Goal: Book appointment/travel/reservation

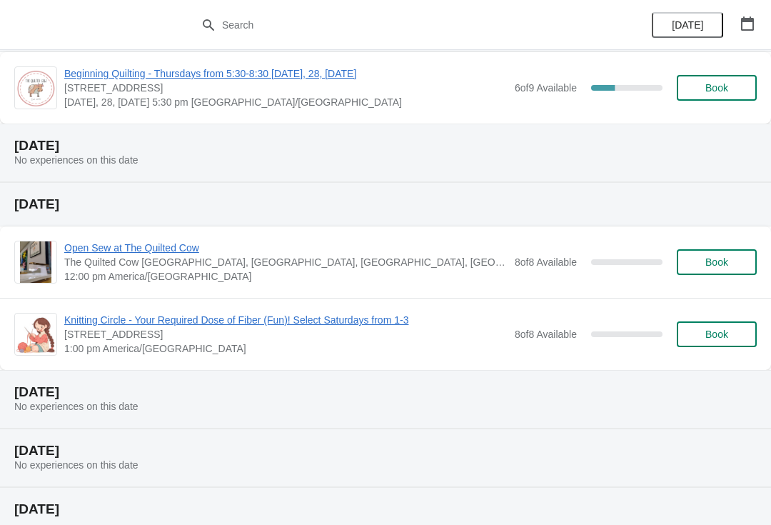
scroll to position [216, 0]
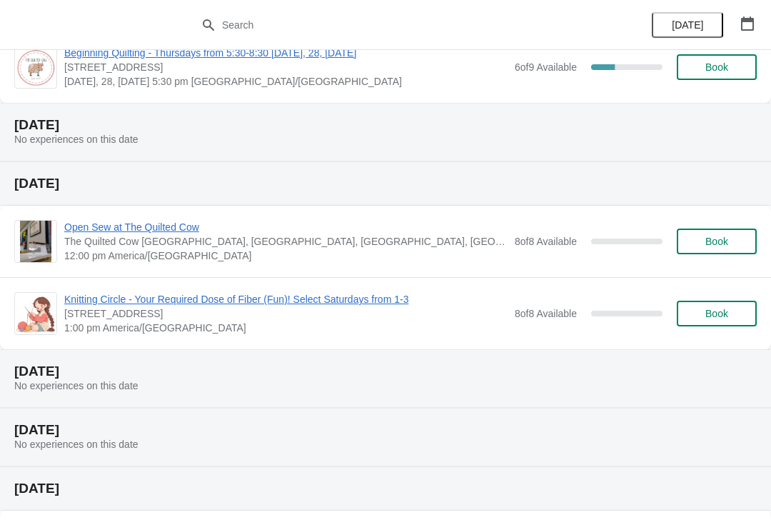
click at [321, 296] on span "Knitting Circle - Your Required Dose of Fiber (Fun)! Select Saturdays from 1-3" at bounding box center [285, 299] width 443 height 14
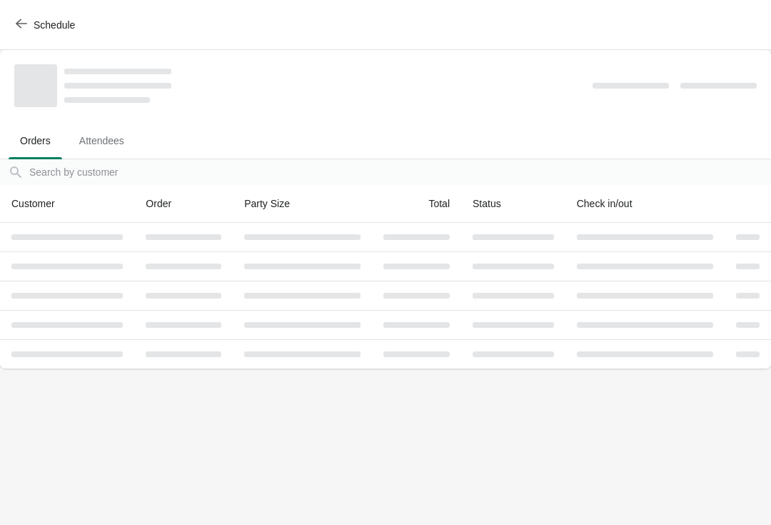
scroll to position [0, 0]
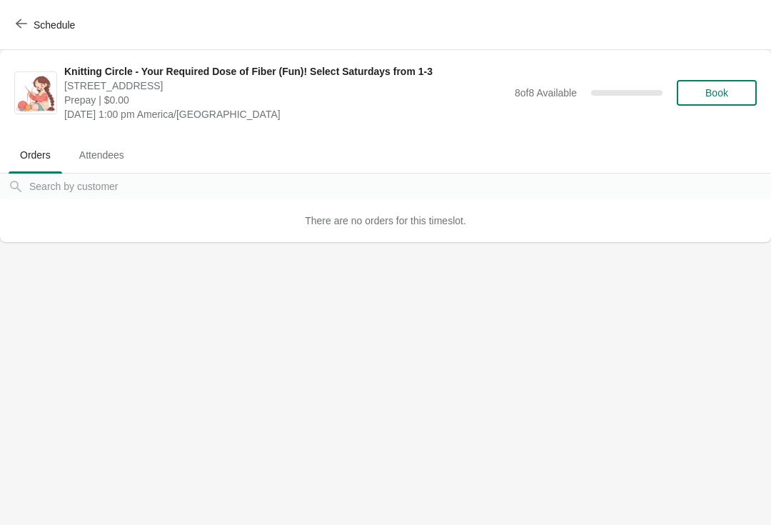
click at [726, 97] on span "Book" at bounding box center [716, 92] width 23 height 11
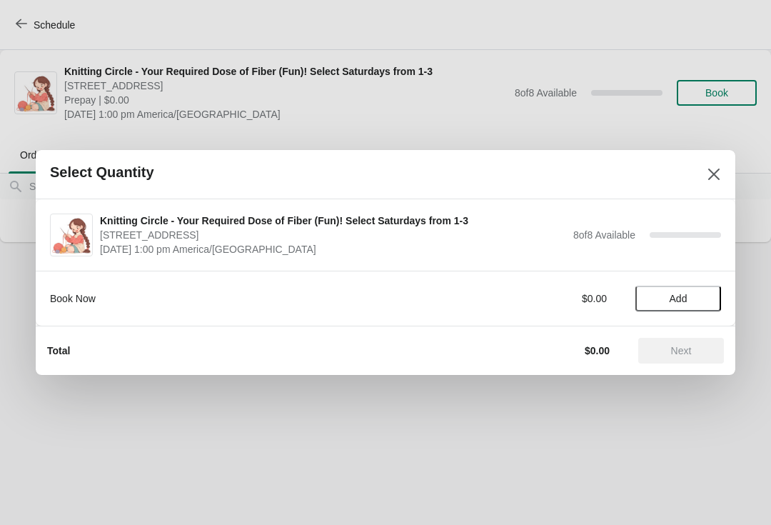
click at [683, 294] on span "Add" at bounding box center [679, 298] width 18 height 11
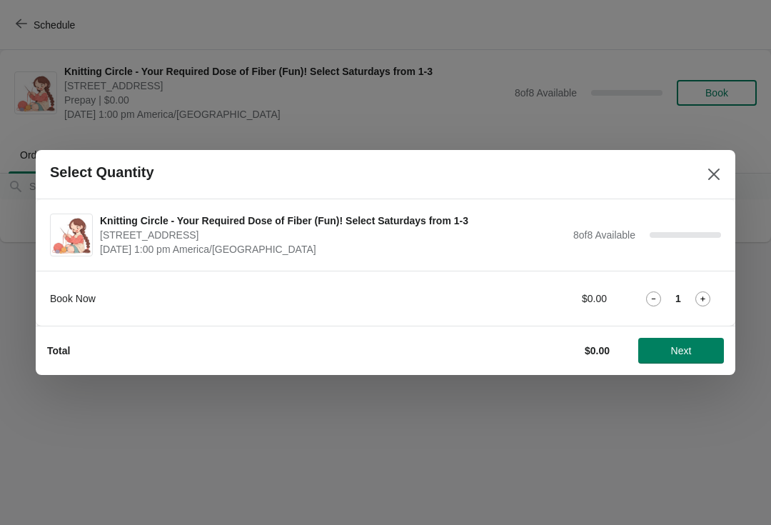
click at [709, 349] on span "Next" at bounding box center [681, 350] width 63 height 11
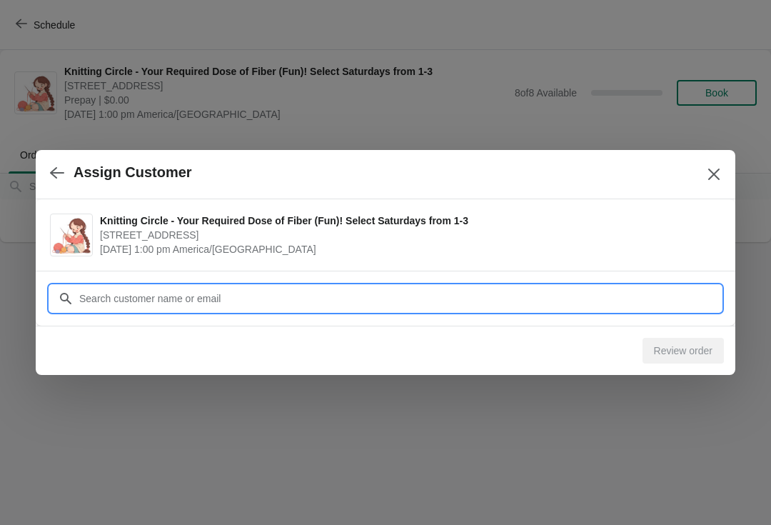
click at [235, 242] on div "Assign Customer Knitting Circle - Your Required Dose of Fiber (Fun)! Select Sat…" at bounding box center [385, 242] width 771 height 0
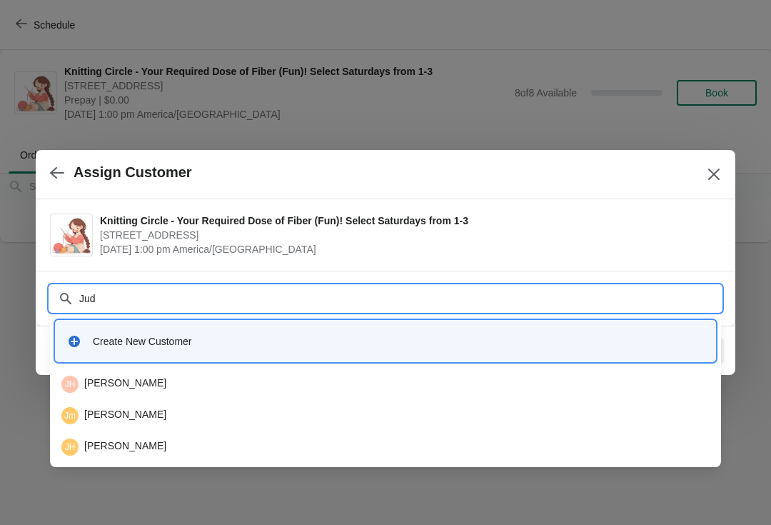
type input "Jud"
click at [723, 175] on button "Close" at bounding box center [714, 174] width 26 height 26
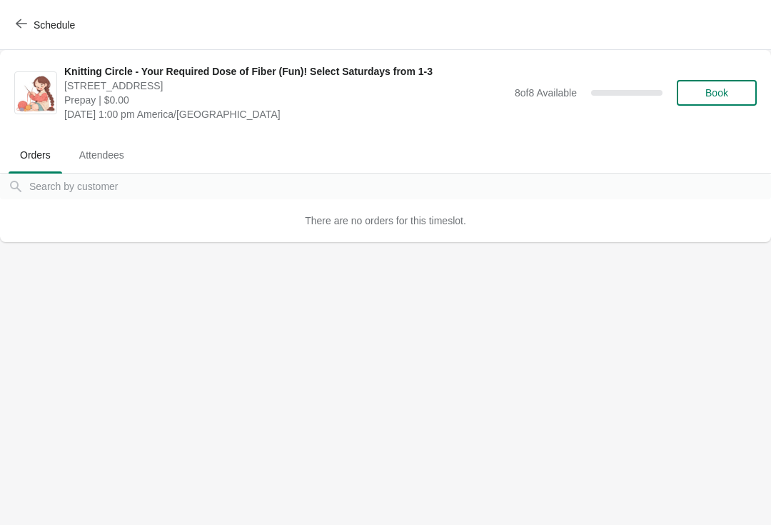
click at [725, 89] on span "Book" at bounding box center [716, 92] width 23 height 11
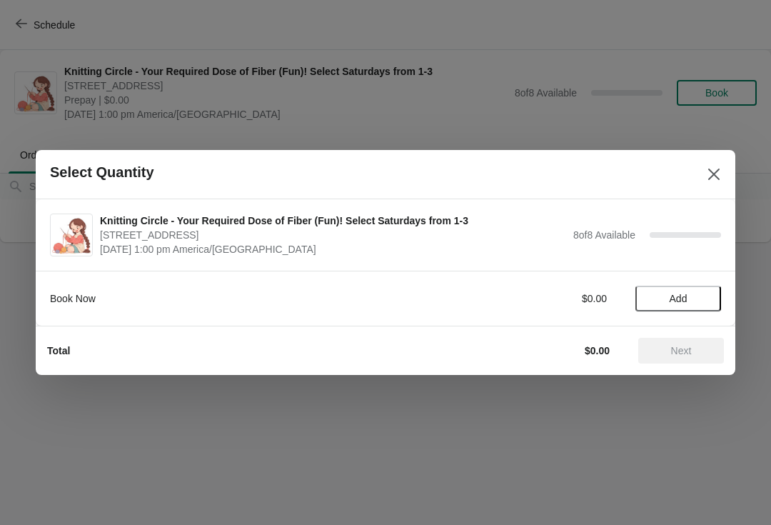
click at [686, 296] on span "Add" at bounding box center [679, 298] width 18 height 11
click at [689, 363] on button "Next" at bounding box center [681, 351] width 86 height 26
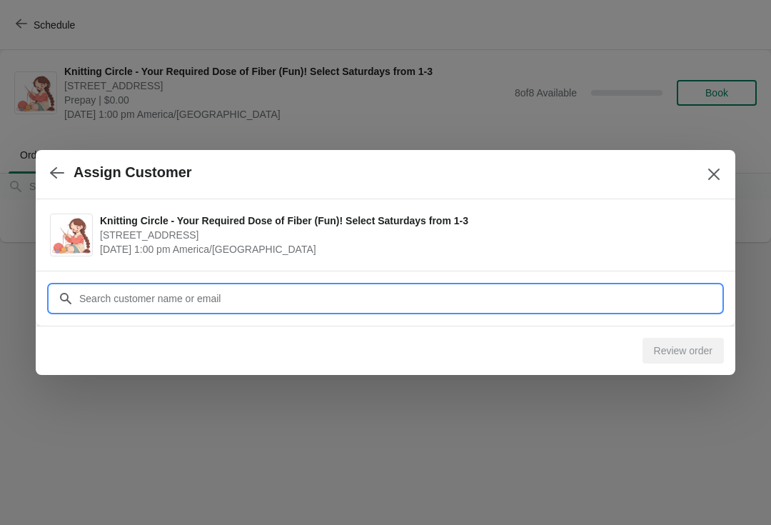
click at [241, 304] on input "Customer" at bounding box center [400, 299] width 643 height 26
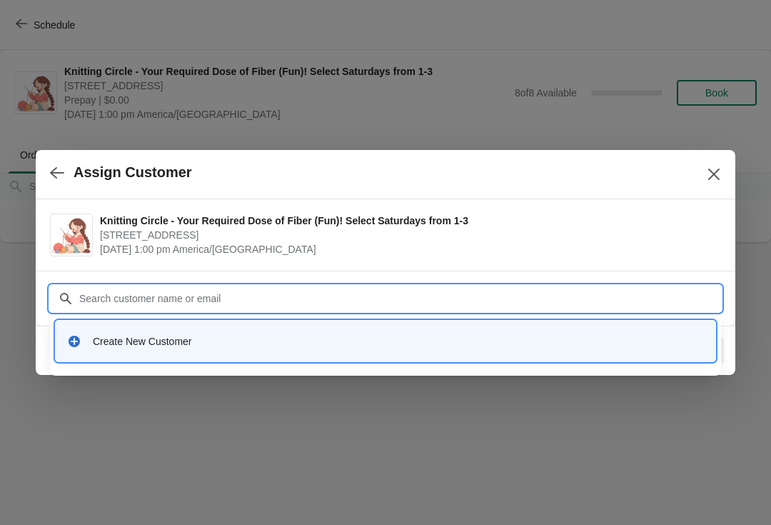
click at [135, 344] on div "Create New Customer" at bounding box center [398, 341] width 611 height 14
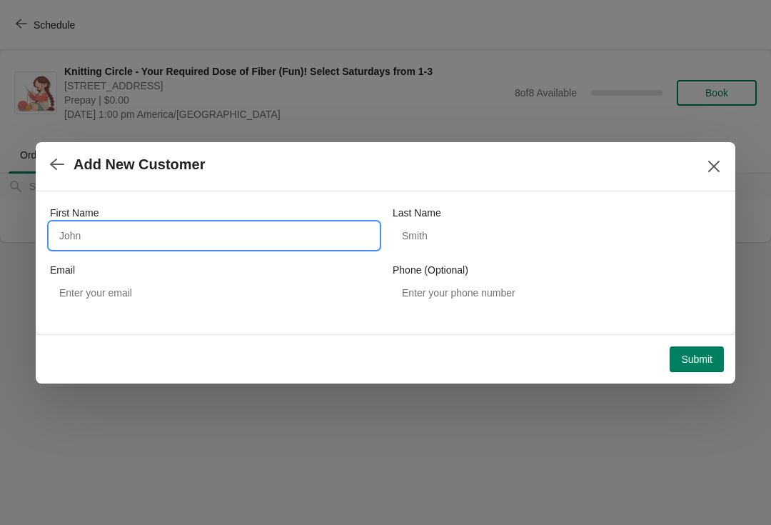
click at [69, 232] on input "First Name" at bounding box center [214, 236] width 328 height 26
type input "[DEMOGRAPHIC_DATA]"
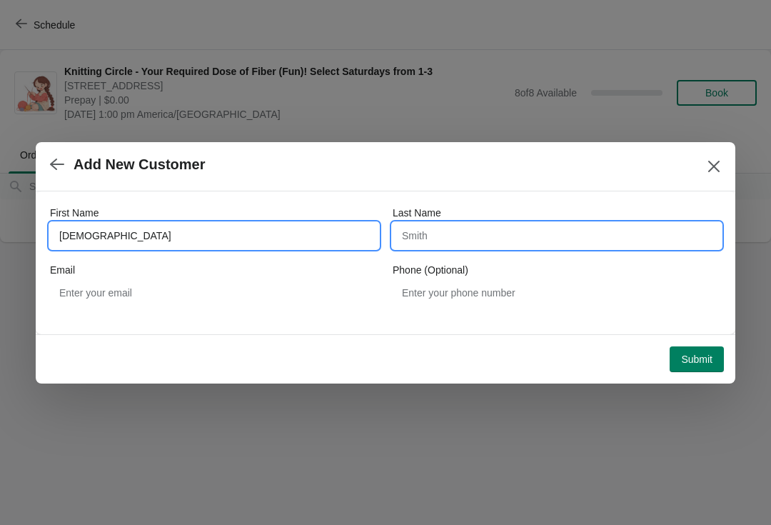
click at [443, 237] on input "Last Name" at bounding box center [557, 236] width 328 height 26
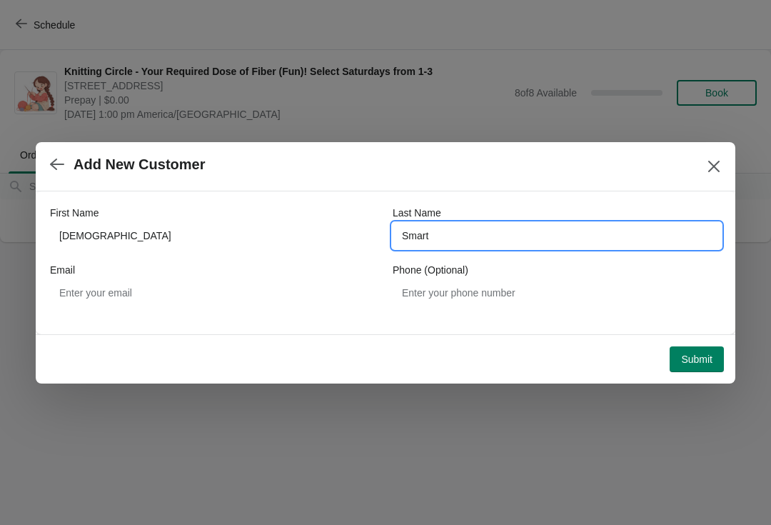
type input "Smart"
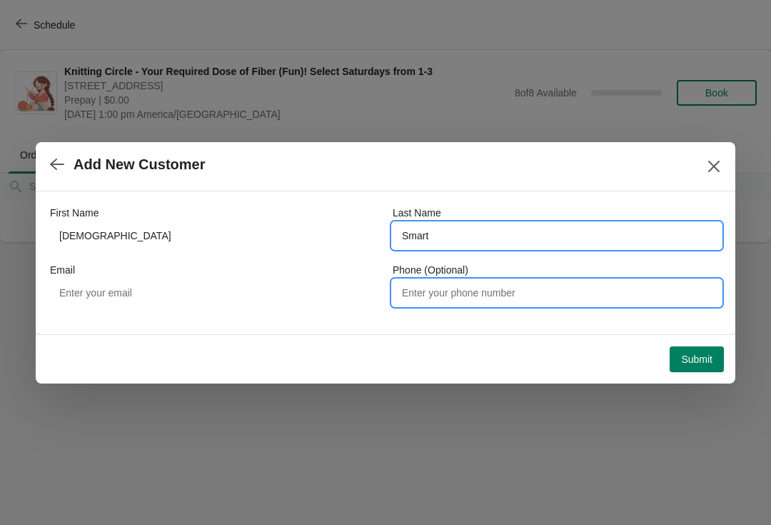
click at [463, 292] on input "Phone (Optional)" at bounding box center [557, 293] width 328 height 26
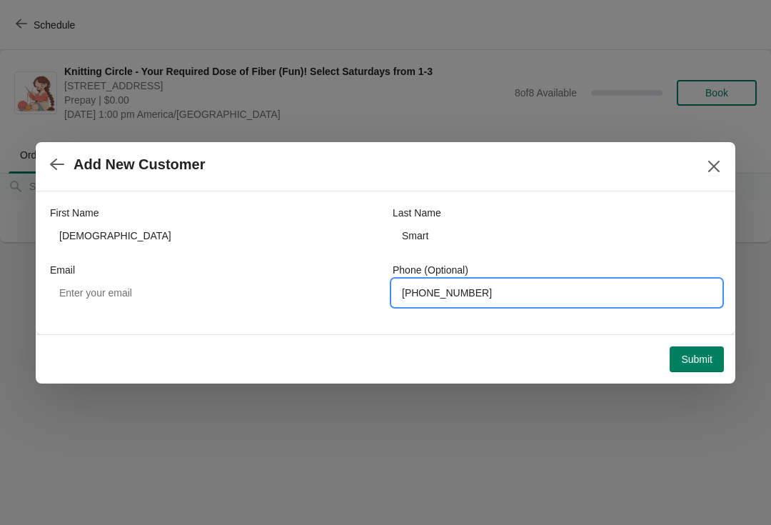
type input "[PHONE_NUMBER]"
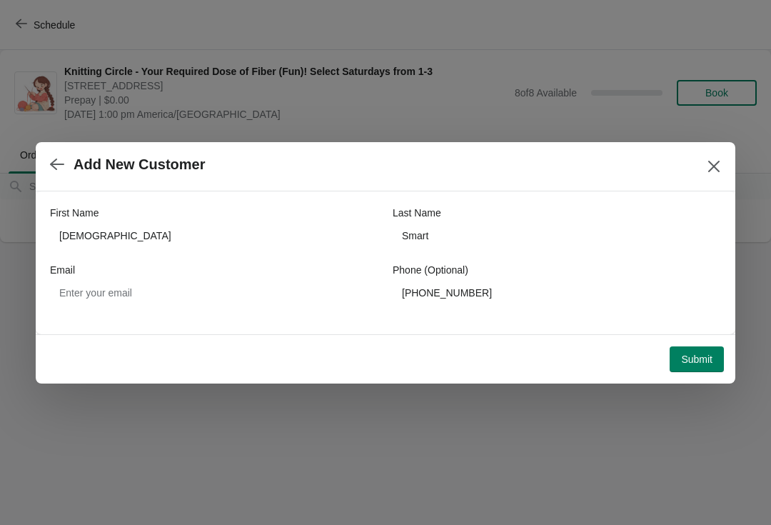
click at [708, 358] on span "Submit" at bounding box center [696, 358] width 31 height 11
